Goal: Task Accomplishment & Management: Use online tool/utility

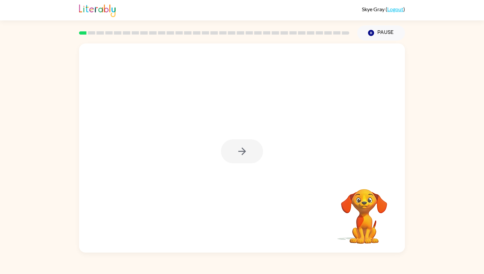
click at [238, 151] on div at bounding box center [242, 151] width 42 height 24
click at [245, 150] on icon "button" at bounding box center [243, 152] width 12 height 12
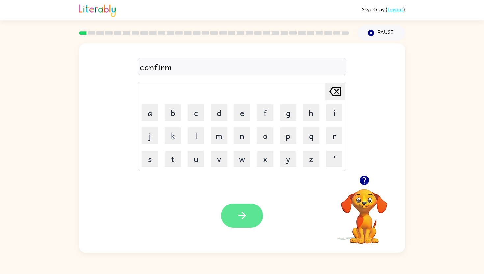
click at [242, 220] on icon "button" at bounding box center [243, 216] width 12 height 12
click at [244, 220] on icon "button" at bounding box center [243, 216] width 12 height 12
click at [232, 221] on button "button" at bounding box center [242, 216] width 42 height 24
click at [238, 218] on icon "button" at bounding box center [243, 216] width 12 height 12
click at [243, 208] on button "button" at bounding box center [242, 216] width 42 height 24
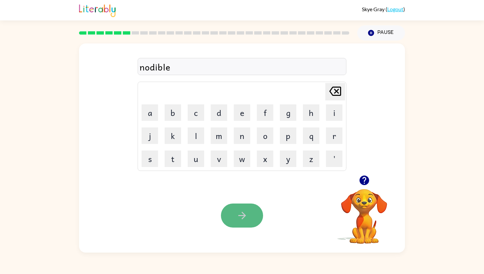
click at [242, 211] on icon "button" at bounding box center [243, 216] width 12 height 12
click at [242, 217] on icon "button" at bounding box center [243, 216] width 12 height 12
click at [241, 215] on icon "button" at bounding box center [242, 216] width 8 height 8
click at [241, 222] on button "button" at bounding box center [242, 216] width 42 height 24
click at [247, 219] on icon "button" at bounding box center [243, 216] width 12 height 12
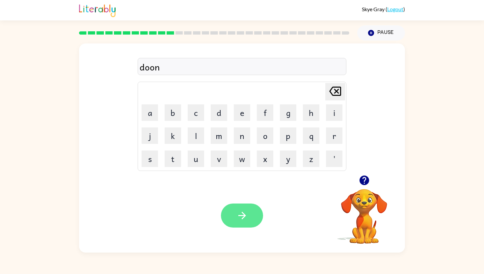
click at [249, 219] on button "button" at bounding box center [242, 216] width 42 height 24
click at [233, 211] on button "button" at bounding box center [242, 216] width 42 height 24
click at [234, 213] on button "button" at bounding box center [242, 216] width 42 height 24
click at [235, 208] on button "button" at bounding box center [242, 216] width 42 height 24
click at [238, 207] on button "button" at bounding box center [242, 216] width 42 height 24
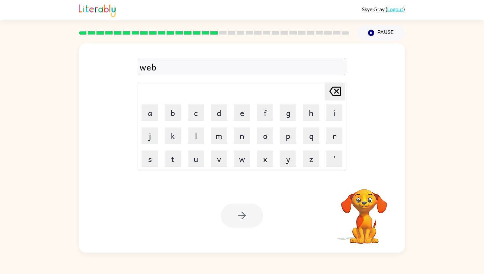
click at [241, 214] on div at bounding box center [242, 216] width 42 height 24
click at [242, 214] on icon "button" at bounding box center [243, 216] width 12 height 12
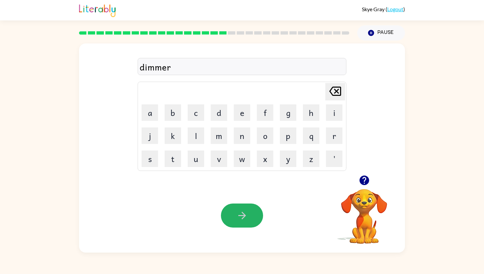
click at [244, 209] on button "button" at bounding box center [242, 216] width 42 height 24
click at [248, 214] on button "button" at bounding box center [242, 216] width 42 height 24
click at [251, 221] on button "button" at bounding box center [242, 216] width 42 height 24
click at [251, 219] on button "button" at bounding box center [242, 216] width 42 height 24
click at [248, 219] on icon "button" at bounding box center [243, 216] width 12 height 12
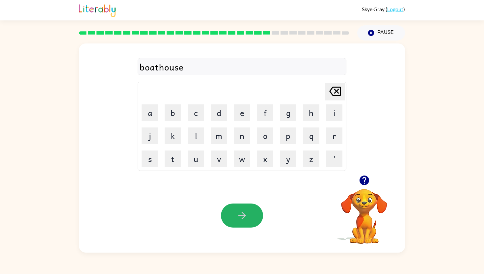
click at [248, 219] on icon "button" at bounding box center [243, 216] width 12 height 12
click at [250, 209] on button "button" at bounding box center [242, 216] width 42 height 24
click at [256, 211] on button "button" at bounding box center [242, 216] width 42 height 24
click at [231, 63] on div "lipstcik" at bounding box center [242, 67] width 205 height 14
click at [336, 88] on icon "[PERSON_NAME] last character input" at bounding box center [336, 91] width 16 height 16
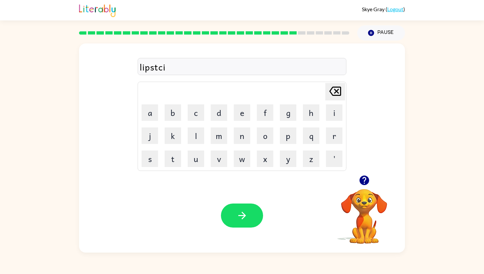
click at [336, 88] on icon "[PERSON_NAME] last character input" at bounding box center [336, 91] width 16 height 16
type button "delete"
click at [228, 206] on button "button" at bounding box center [242, 216] width 42 height 24
click at [240, 206] on button "button" at bounding box center [242, 216] width 42 height 24
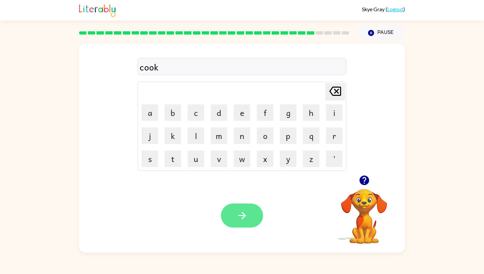
click at [239, 212] on icon "button" at bounding box center [243, 216] width 12 height 12
click at [239, 219] on icon "button" at bounding box center [243, 216] width 12 height 12
click at [239, 207] on button "button" at bounding box center [242, 216] width 42 height 24
click at [242, 207] on button "button" at bounding box center [242, 216] width 42 height 24
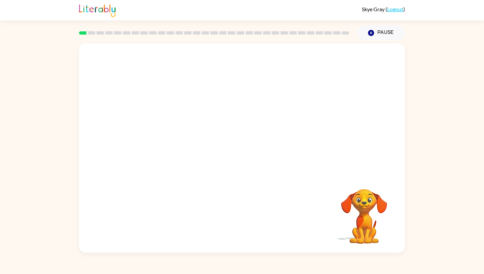
click at [151, 140] on video "Your browser must support playing .mp4 files to use Literably. Please try using…" at bounding box center [242, 109] width 326 height 132
click at [156, 136] on video "Your browser must support playing .mp4 files to use Literably. Please try using…" at bounding box center [242, 109] width 326 height 132
click at [156, 134] on video "Your browser must support playing .mp4 files to use Literably. Please try using…" at bounding box center [242, 109] width 326 height 132
click at [157, 134] on video "Your browser must support playing .mp4 files to use Literably. Please try using…" at bounding box center [242, 109] width 326 height 132
click at [242, 153] on icon "button" at bounding box center [243, 152] width 12 height 12
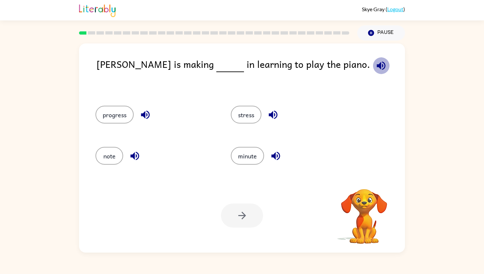
click at [377, 64] on icon "button" at bounding box center [381, 65] width 9 height 9
click at [111, 116] on button "progress" at bounding box center [115, 115] width 38 height 18
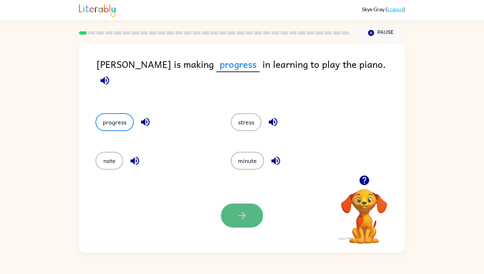
click at [247, 208] on button "button" at bounding box center [242, 216] width 42 height 24
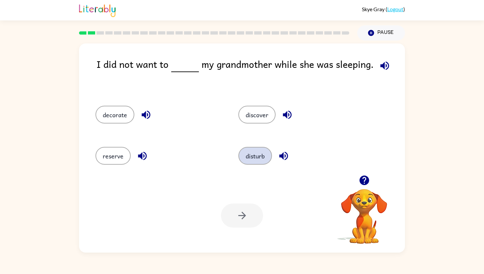
click at [254, 158] on button "disturb" at bounding box center [256, 156] width 34 height 18
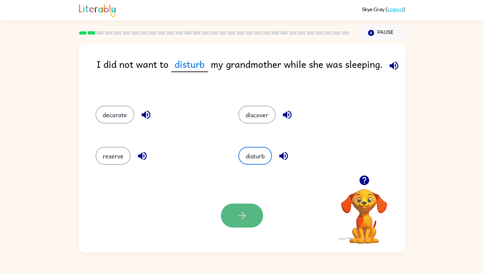
click at [232, 218] on button "button" at bounding box center [242, 216] width 42 height 24
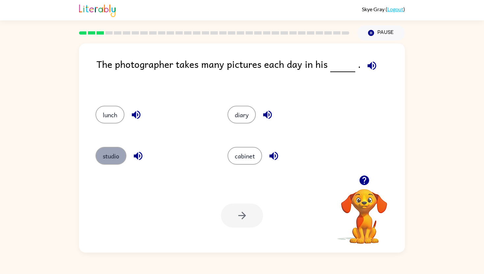
click at [101, 152] on button "studio" at bounding box center [111, 156] width 31 height 18
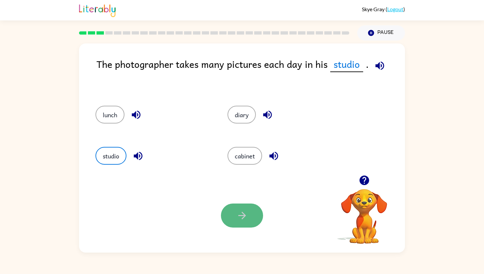
click at [233, 214] on button "button" at bounding box center [242, 216] width 42 height 24
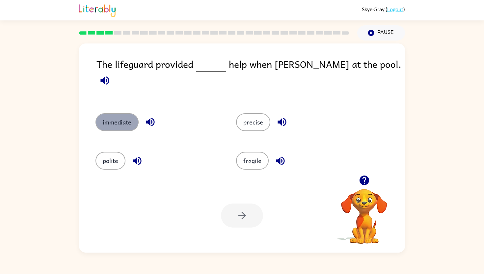
click at [111, 121] on button "immediate" at bounding box center [117, 122] width 43 height 18
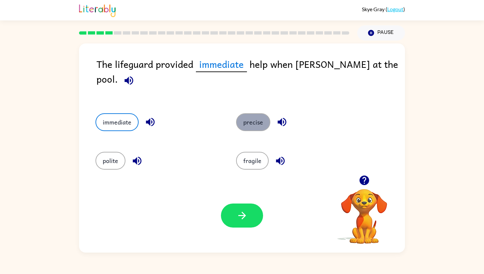
click at [256, 113] on button "precise" at bounding box center [253, 122] width 34 height 18
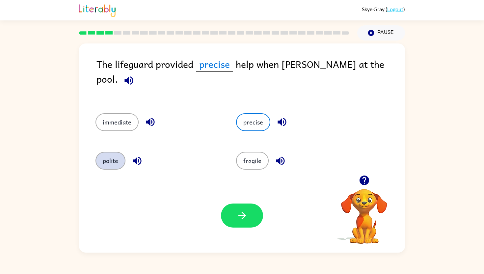
click at [111, 154] on button "polite" at bounding box center [111, 161] width 30 height 18
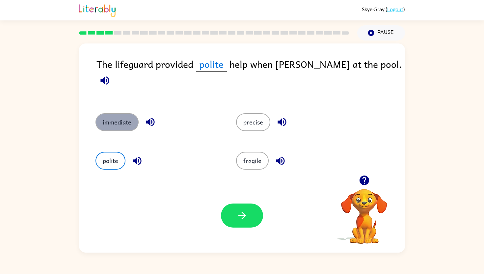
click at [127, 113] on button "immediate" at bounding box center [117, 122] width 43 height 18
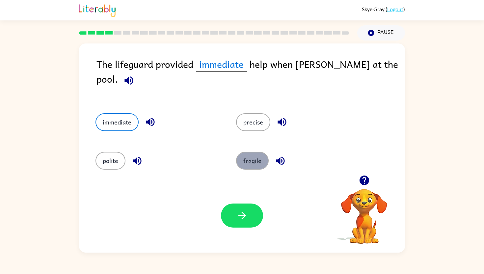
click at [248, 153] on button "fragile" at bounding box center [252, 161] width 33 height 18
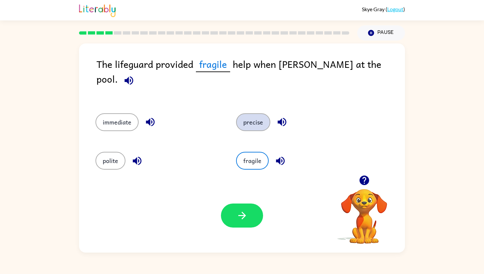
click at [254, 113] on button "precise" at bounding box center [253, 122] width 34 height 18
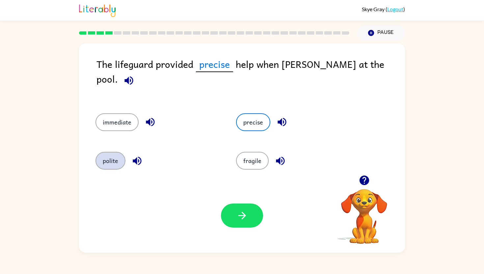
click at [121, 155] on button "polite" at bounding box center [111, 161] width 30 height 18
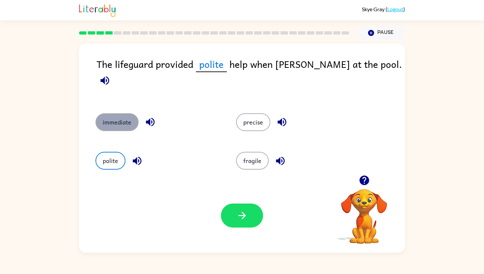
click at [107, 113] on button "immediate" at bounding box center [117, 122] width 43 height 18
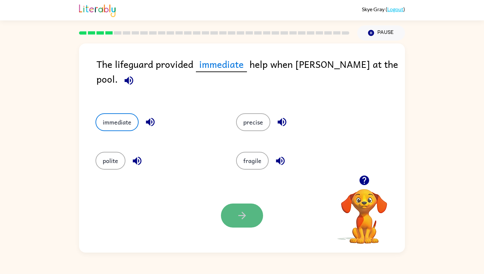
click at [235, 212] on button "button" at bounding box center [242, 216] width 42 height 24
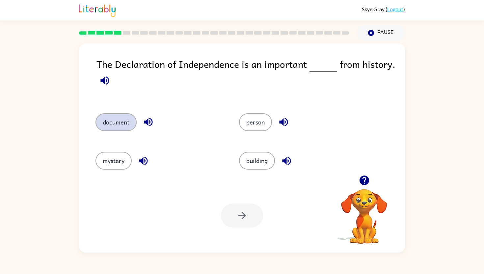
click at [124, 127] on button "document" at bounding box center [116, 122] width 41 height 18
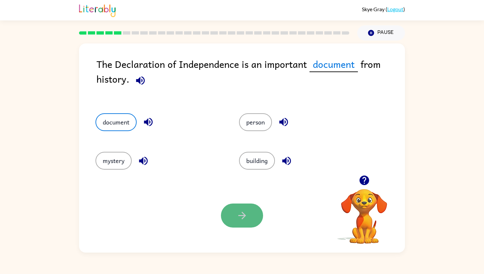
click at [250, 214] on button "button" at bounding box center [242, 216] width 42 height 24
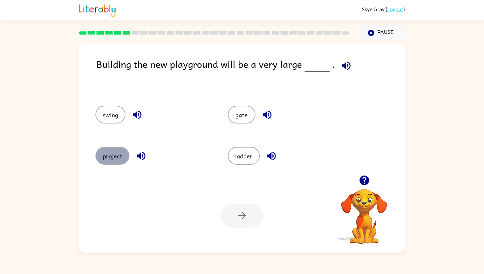
click at [110, 162] on button "project" at bounding box center [113, 156] width 34 height 18
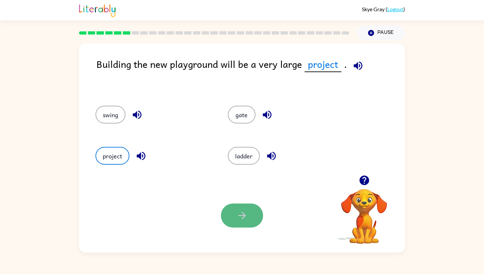
click at [243, 215] on icon "button" at bounding box center [243, 216] width 12 height 12
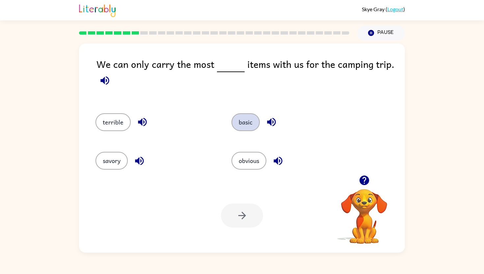
click at [243, 126] on button "basic" at bounding box center [246, 122] width 28 height 18
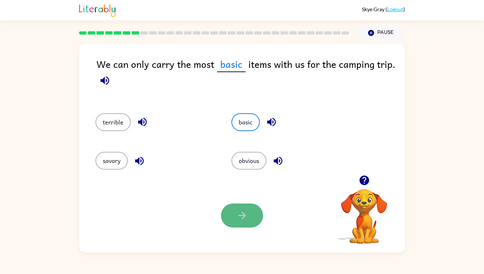
click at [243, 204] on button "button" at bounding box center [242, 216] width 42 height 24
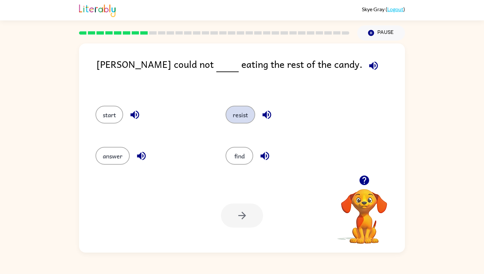
click at [239, 118] on button "resist" at bounding box center [241, 115] width 30 height 18
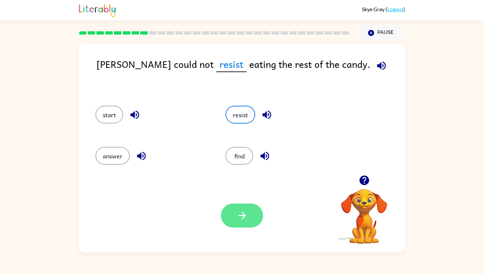
click at [235, 215] on button "button" at bounding box center [242, 216] width 42 height 24
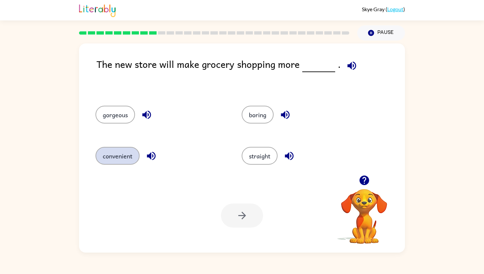
click at [128, 157] on button "convenient" at bounding box center [118, 156] width 44 height 18
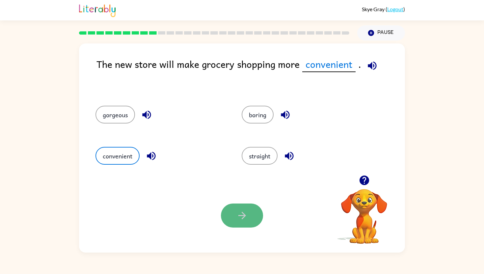
click at [240, 213] on icon "button" at bounding box center [243, 216] width 12 height 12
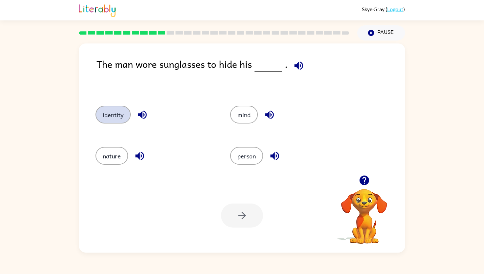
click at [122, 113] on button "identity" at bounding box center [113, 115] width 35 height 18
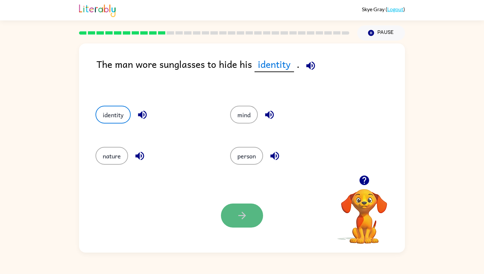
click at [242, 214] on icon "button" at bounding box center [243, 216] width 12 height 12
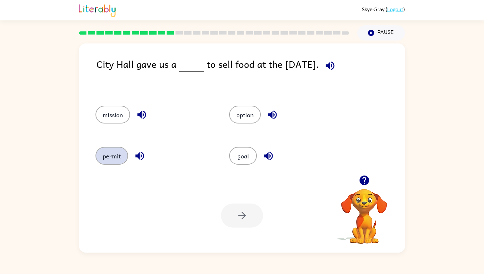
click at [116, 156] on button "permit" at bounding box center [112, 156] width 33 height 18
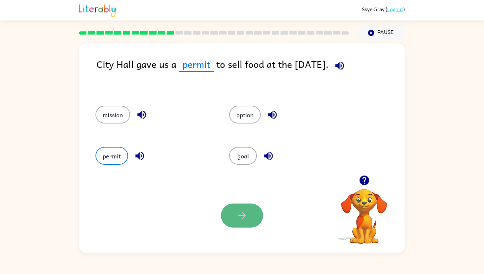
click at [228, 214] on button "button" at bounding box center [242, 216] width 42 height 24
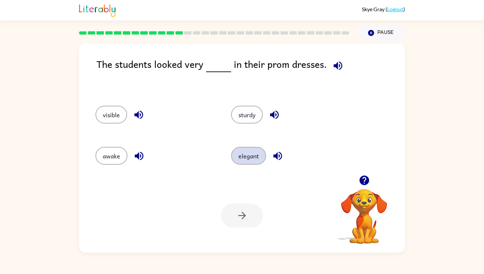
click at [238, 150] on button "elegant" at bounding box center [248, 156] width 35 height 18
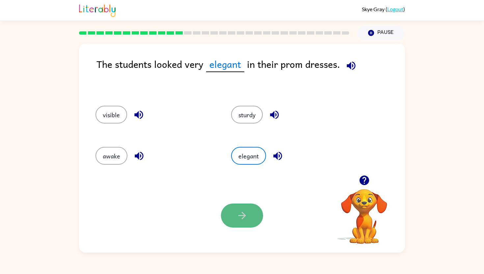
click at [240, 210] on icon "button" at bounding box center [243, 216] width 12 height 12
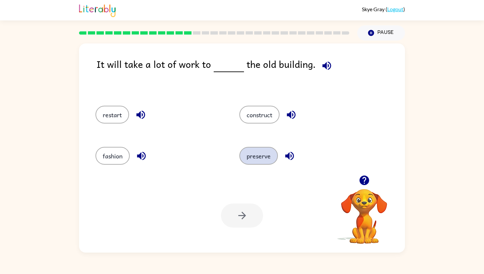
click at [251, 153] on button "preserve" at bounding box center [259, 156] width 39 height 18
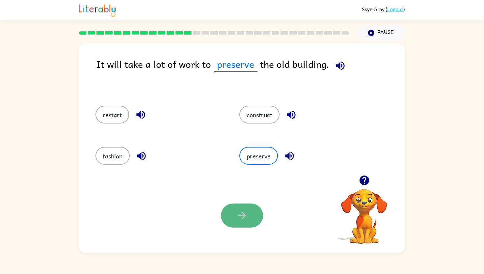
click at [240, 214] on icon "button" at bounding box center [243, 216] width 12 height 12
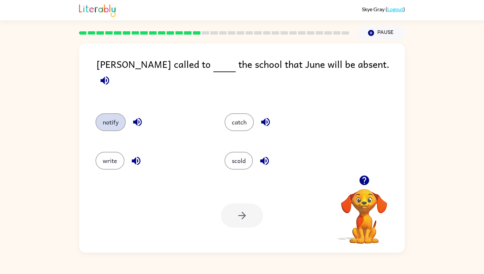
click at [102, 119] on button "notify" at bounding box center [111, 122] width 30 height 18
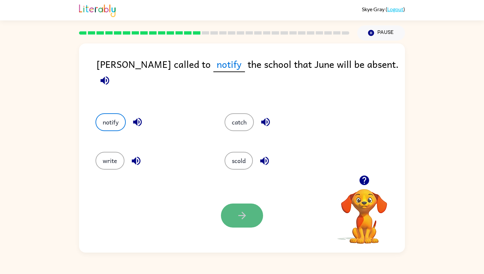
click at [240, 221] on icon "button" at bounding box center [243, 216] width 12 height 12
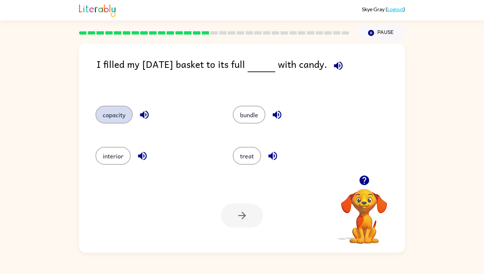
click at [125, 117] on button "capacity" at bounding box center [114, 115] width 37 height 18
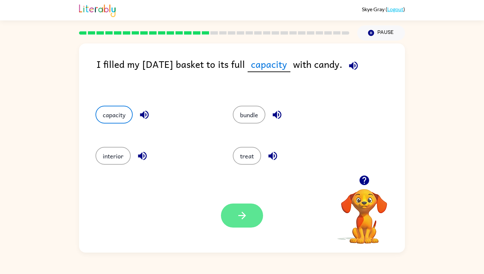
click at [232, 216] on button "button" at bounding box center [242, 216] width 42 height 24
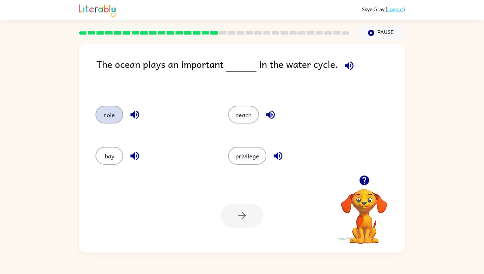
click at [110, 110] on button "role" at bounding box center [110, 115] width 28 height 18
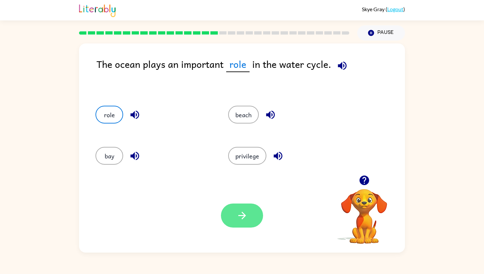
click at [230, 214] on button "button" at bounding box center [242, 216] width 42 height 24
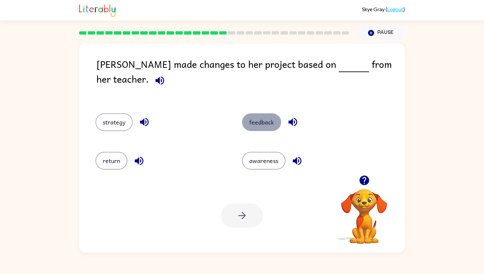
click at [251, 117] on button "feedback" at bounding box center [261, 122] width 39 height 18
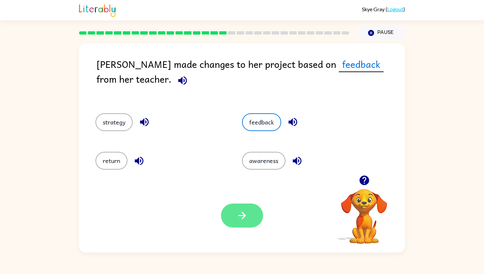
click at [240, 217] on icon "button" at bounding box center [243, 216] width 12 height 12
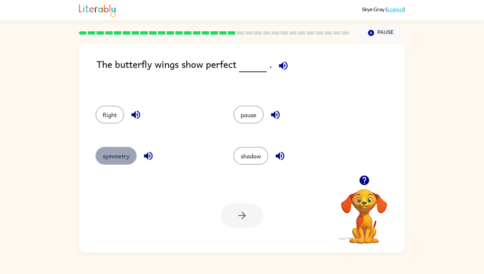
click at [111, 159] on button "symmetry" at bounding box center [116, 156] width 41 height 18
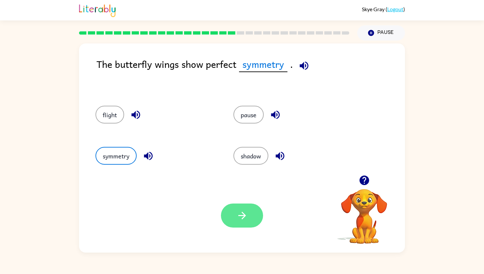
click at [239, 207] on button "button" at bounding box center [242, 216] width 42 height 24
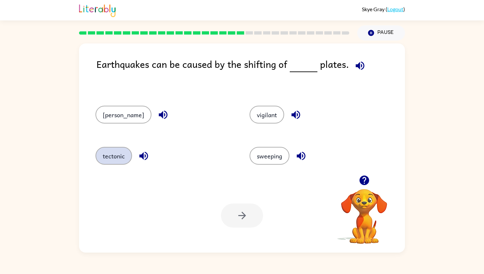
click at [117, 159] on button "tectonic" at bounding box center [114, 156] width 37 height 18
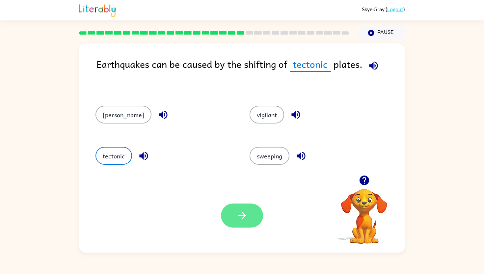
click at [240, 211] on icon "button" at bounding box center [243, 216] width 12 height 12
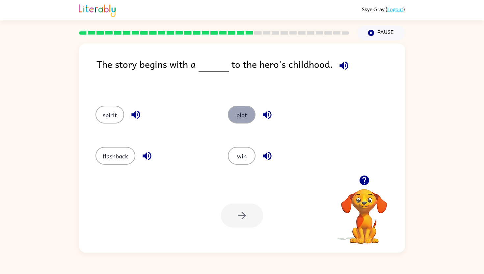
click at [245, 115] on button "plot" at bounding box center [242, 115] width 28 height 18
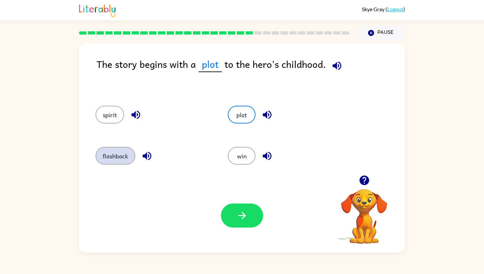
click at [127, 155] on button "flashback" at bounding box center [116, 156] width 40 height 18
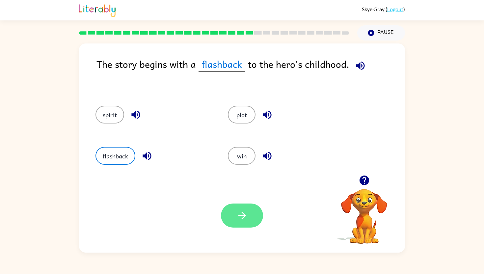
click at [243, 215] on icon "button" at bounding box center [243, 216] width 12 height 12
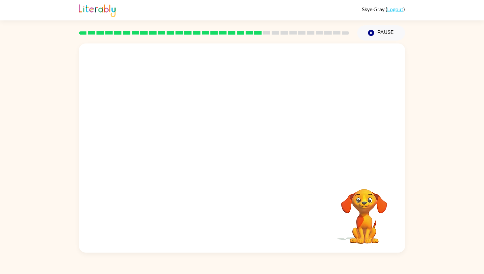
click at [175, 154] on video "Your browser must support playing .mp4 files to use Literably. Please try using…" at bounding box center [242, 109] width 326 height 132
click at [239, 157] on icon "button" at bounding box center [243, 152] width 12 height 12
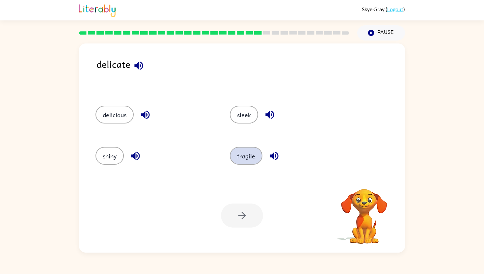
click at [240, 158] on button "fragile" at bounding box center [246, 156] width 33 height 18
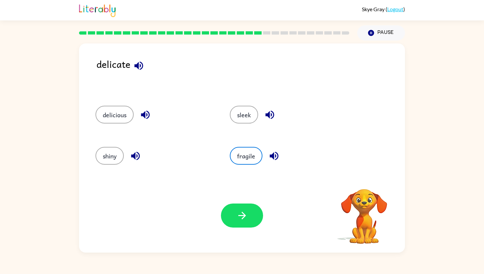
click at [242, 233] on div "Your browser must support playing .mp4 files to use Literably. Please try using…" at bounding box center [242, 216] width 326 height 74
click at [243, 210] on icon "button" at bounding box center [243, 216] width 12 height 12
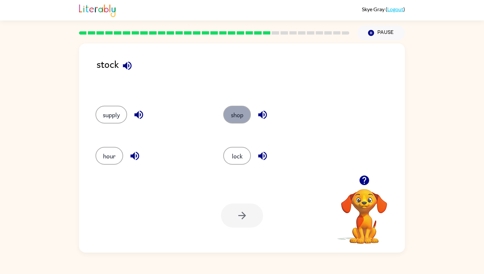
click at [229, 114] on button "shop" at bounding box center [237, 115] width 28 height 18
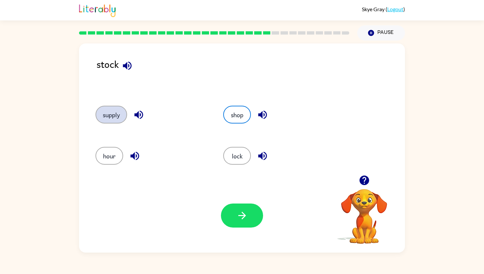
click at [116, 110] on button "supply" at bounding box center [112, 115] width 32 height 18
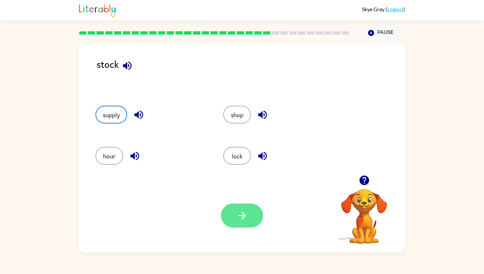
click at [236, 213] on button "button" at bounding box center [242, 216] width 42 height 24
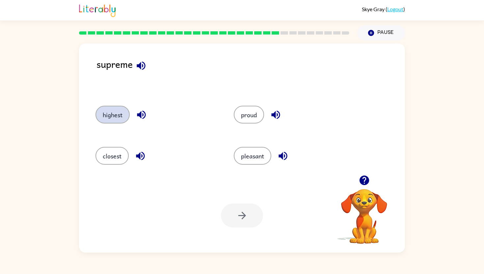
click at [116, 116] on button "highest" at bounding box center [113, 115] width 34 height 18
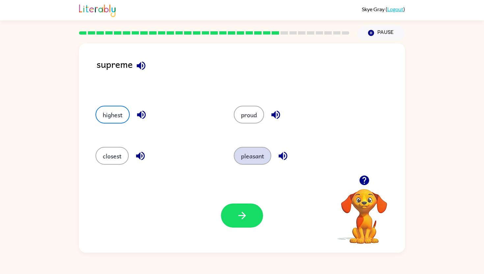
click at [249, 162] on button "pleasant" at bounding box center [253, 156] width 38 height 18
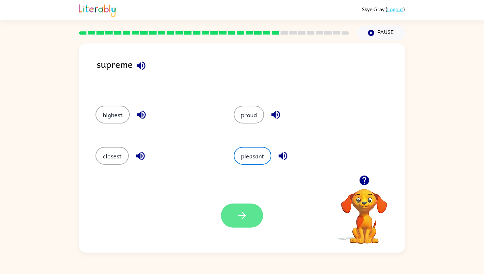
click at [239, 216] on icon "button" at bounding box center [243, 216] width 12 height 12
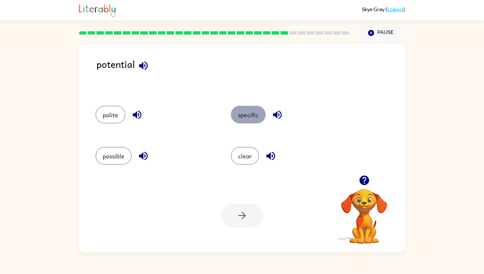
click at [245, 122] on button "specific" at bounding box center [248, 115] width 35 height 18
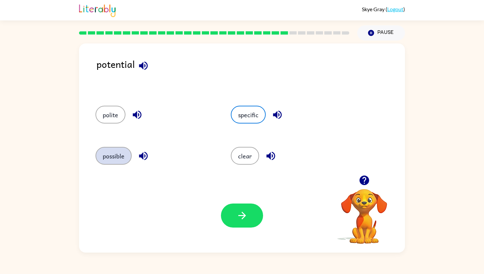
click at [113, 155] on button "possible" at bounding box center [114, 156] width 36 height 18
click at [238, 122] on button "specific" at bounding box center [248, 115] width 35 height 18
click at [241, 209] on button "button" at bounding box center [242, 216] width 42 height 24
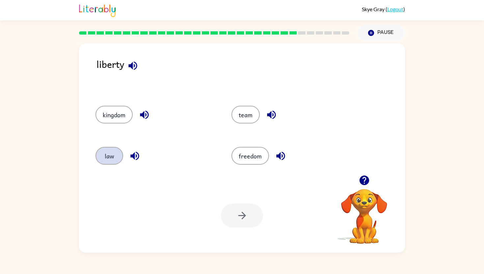
click at [115, 158] on button "law" at bounding box center [110, 156] width 28 height 18
click at [234, 215] on button "button" at bounding box center [242, 216] width 42 height 24
click at [115, 157] on button "small" at bounding box center [110, 156] width 29 height 18
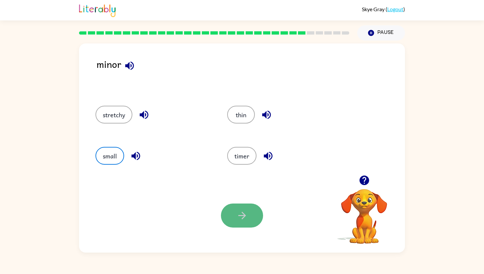
click at [248, 209] on button "button" at bounding box center [242, 216] width 42 height 24
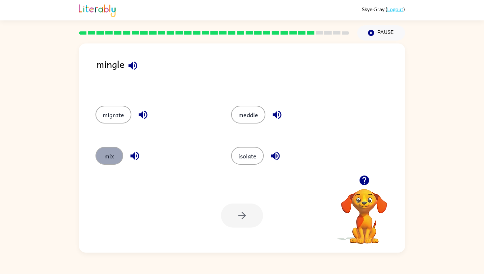
click at [102, 160] on button "mix" at bounding box center [110, 156] width 28 height 18
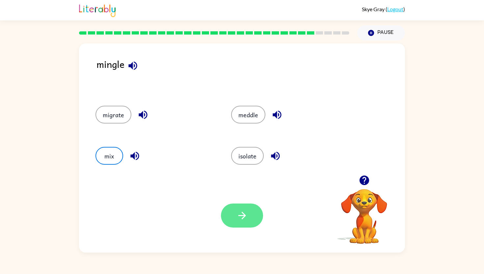
click at [239, 216] on icon "button" at bounding box center [242, 216] width 8 height 8
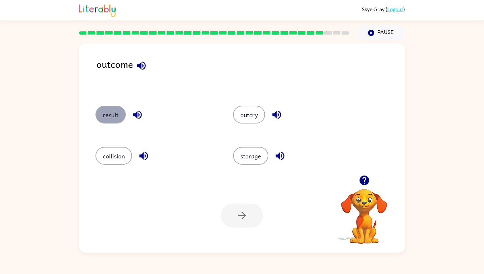
click at [116, 119] on button "result" at bounding box center [111, 115] width 30 height 18
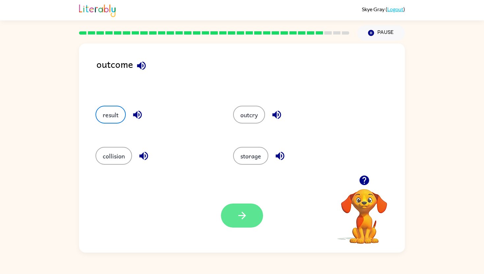
click at [227, 210] on button "button" at bounding box center [242, 216] width 42 height 24
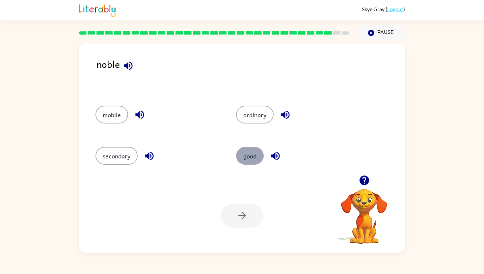
click at [244, 154] on button "good" at bounding box center [250, 156] width 28 height 18
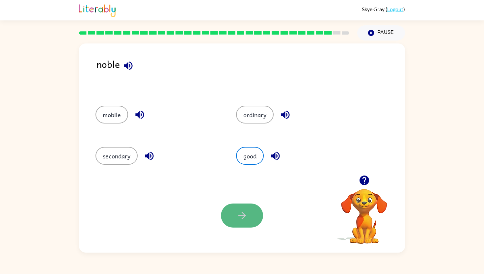
click at [249, 217] on button "button" at bounding box center [242, 216] width 42 height 24
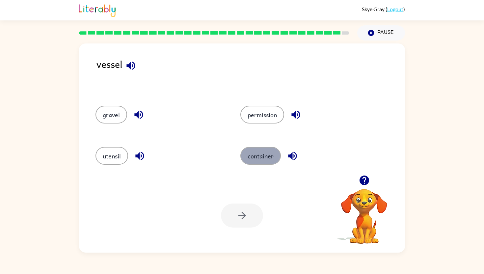
click at [250, 162] on button "container" at bounding box center [261, 156] width 41 height 18
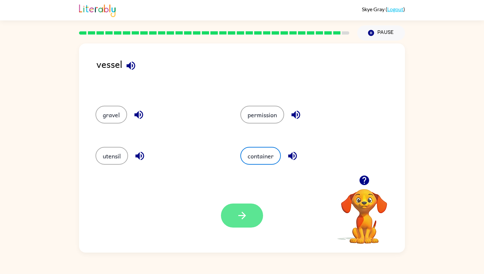
click at [238, 216] on icon "button" at bounding box center [242, 216] width 8 height 8
